Goal: Check status: Check status

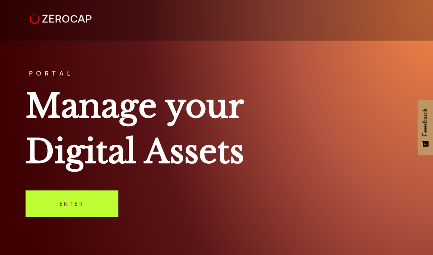
click at [76, 211] on link "Enter" at bounding box center [72, 203] width 93 height 27
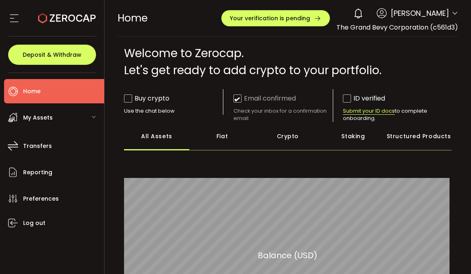
click at [41, 116] on span "My Assets" at bounding box center [38, 118] width 30 height 12
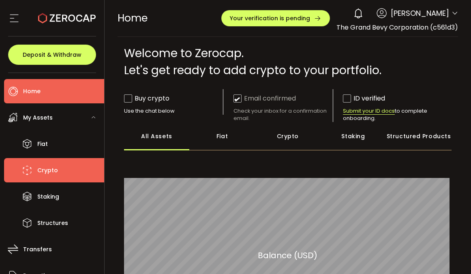
click at [51, 172] on span "Crypto" at bounding box center [47, 171] width 21 height 12
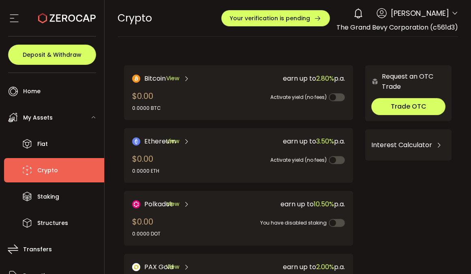
click at [331, 98] on span at bounding box center [337, 97] width 16 height 8
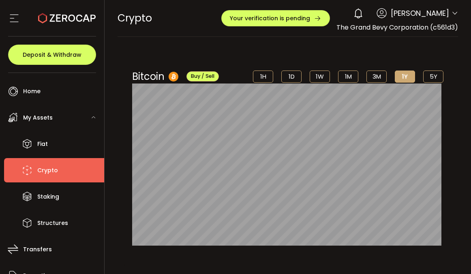
click at [429, 73] on li "5Y" at bounding box center [433, 77] width 20 height 12
click at [260, 75] on li "1H" at bounding box center [263, 77] width 20 height 12
click at [310, 77] on li "1W" at bounding box center [320, 77] width 20 height 12
click at [344, 73] on li "1M" at bounding box center [348, 77] width 20 height 12
click at [258, 79] on li "1H" at bounding box center [263, 77] width 20 height 12
